Goal: Information Seeking & Learning: Learn about a topic

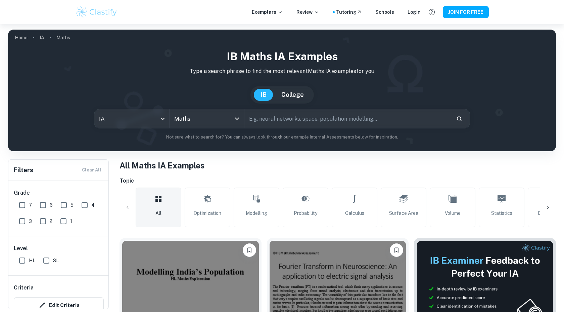
click at [261, 127] on input "text" at bounding box center [347, 118] width 207 height 19
type input "egg"
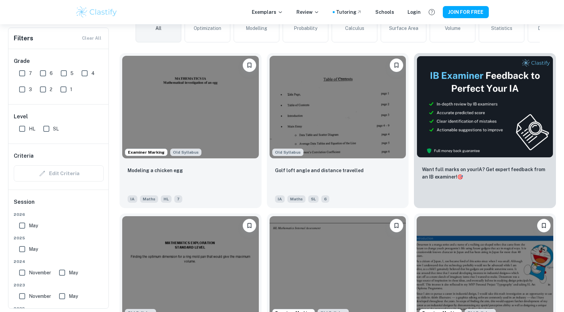
scroll to position [250, 0]
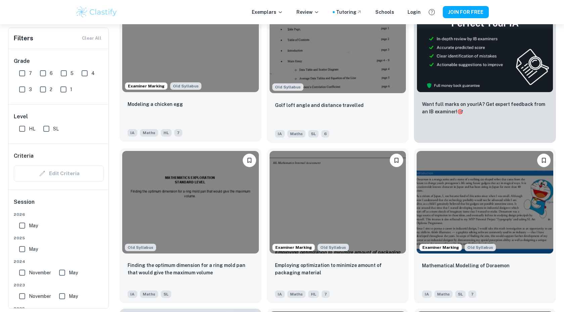
click at [226, 112] on div "Modeling a chicken egg" at bounding box center [191, 111] width 126 height 23
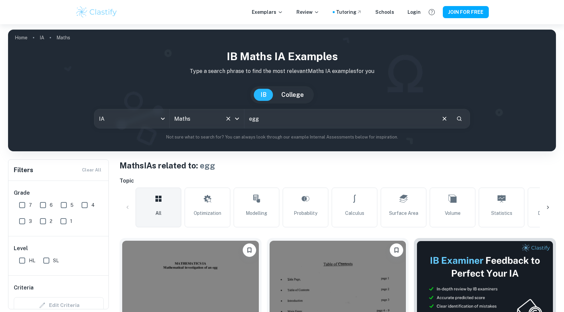
drag, startPoint x: 267, startPoint y: 118, endPoint x: 196, endPoint y: 118, distance: 71.5
click at [202, 118] on div "IA ia All Subjects Maths All Subjects egg ​" at bounding box center [282, 118] width 376 height 19
type input "modelling"
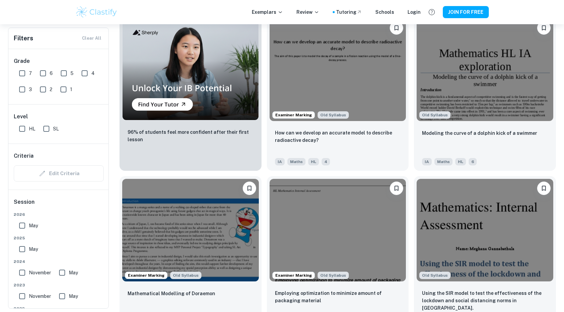
scroll to position [544, 0]
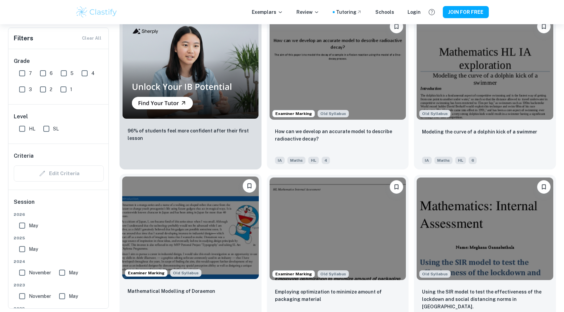
click at [200, 250] on img at bounding box center [190, 227] width 137 height 102
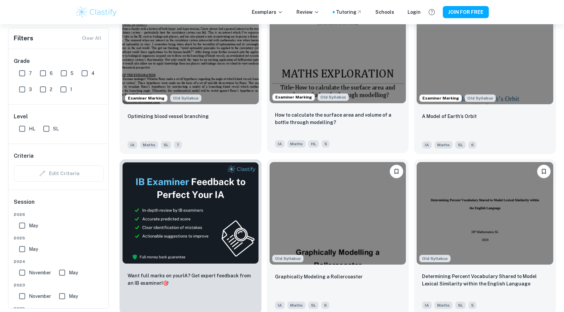
scroll to position [1041, 0]
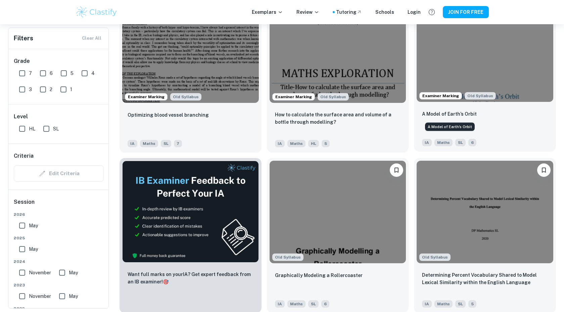
click at [442, 112] on p "A Model of Earth’s Orbit" at bounding box center [449, 113] width 55 height 7
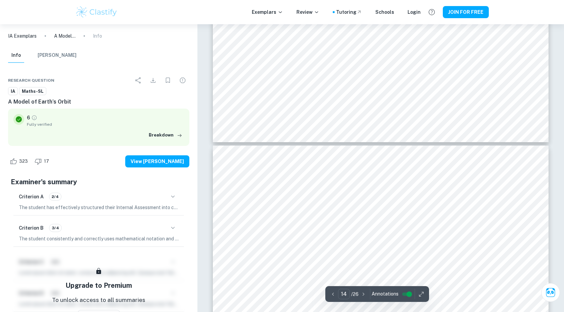
type input "15"
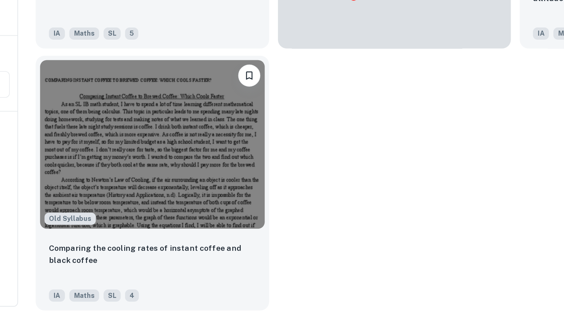
scroll to position [4566, 0]
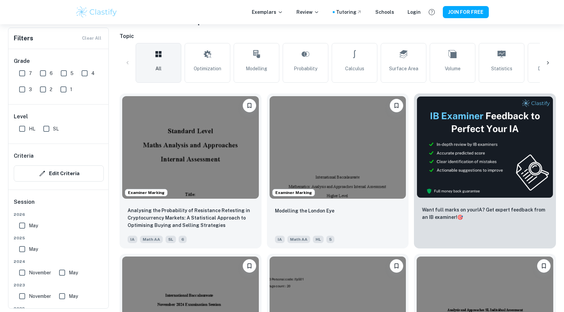
click at [21, 75] on input "7" at bounding box center [21, 72] width 13 height 13
checkbox input "true"
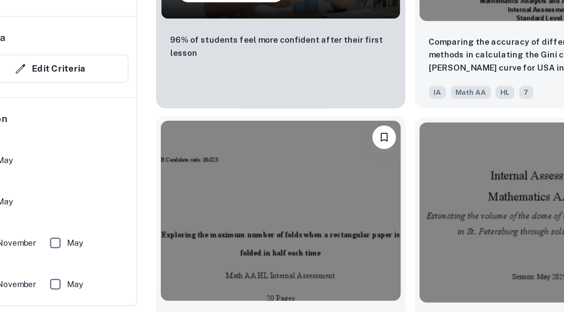
scroll to position [3096, 0]
